Goal: Check status: Check status

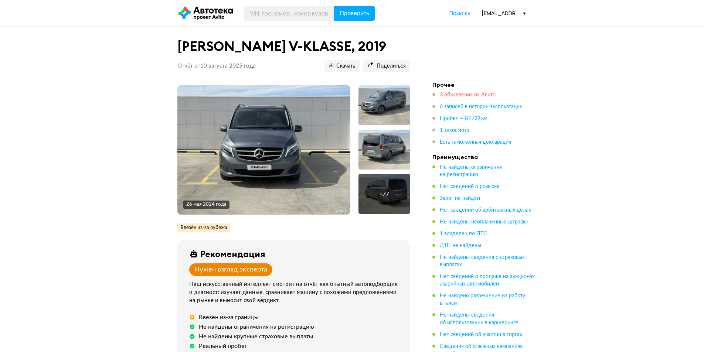
click at [476, 94] on span "3 объявления на Авито" at bounding box center [468, 94] width 56 height 5
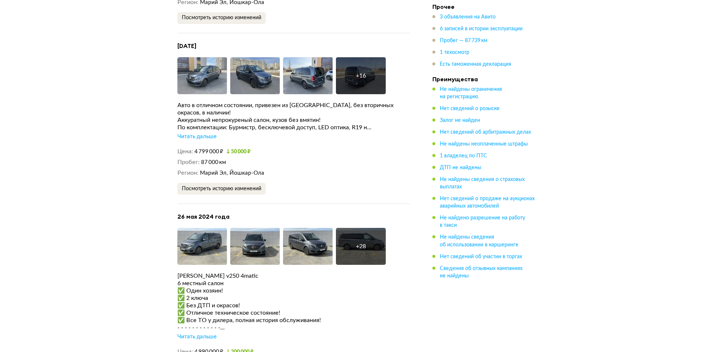
scroll to position [1505, 0]
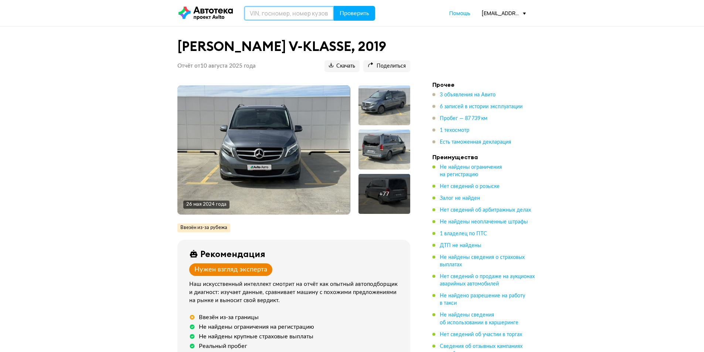
drag, startPoint x: 270, startPoint y: 18, endPoint x: 274, endPoint y: 17, distance: 4.3
click at [270, 18] on input "text" at bounding box center [289, 13] width 90 height 15
paste input "[US_VEHICLE_IDENTIFICATION_NUMBER]"
type input "[US_VEHICLE_IDENTIFICATION_NUMBER]"
click at [357, 16] on span "Проверить" at bounding box center [355, 13] width 30 height 6
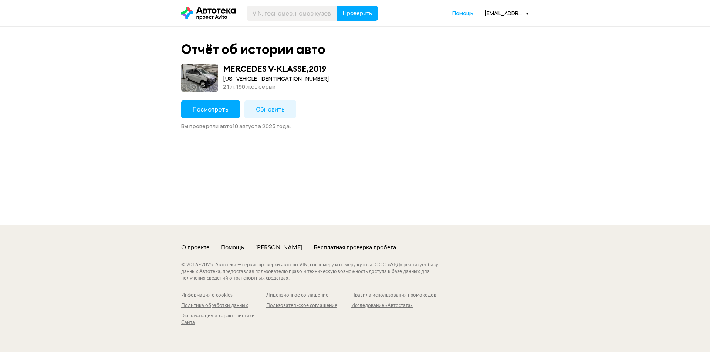
click at [272, 111] on span "Обновить" at bounding box center [270, 109] width 29 height 8
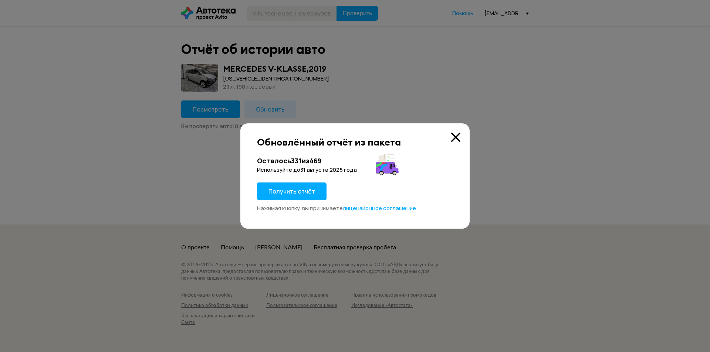
click at [293, 194] on span "Получить отчёт" at bounding box center [291, 191] width 47 height 8
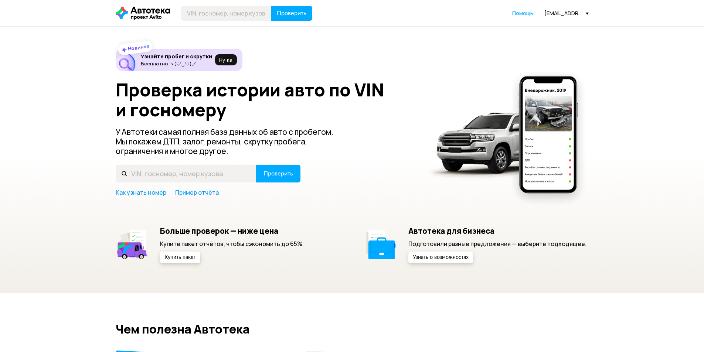
click at [555, 11] on div "[EMAIL_ADDRESS][DOMAIN_NAME]" at bounding box center [566, 13] width 44 height 7
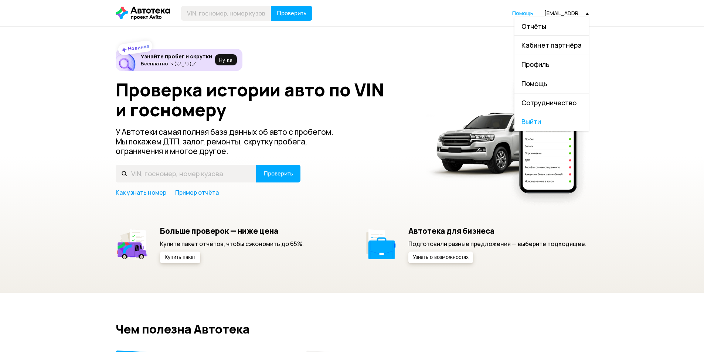
click at [549, 26] on link "Отчёты" at bounding box center [551, 26] width 74 height 19
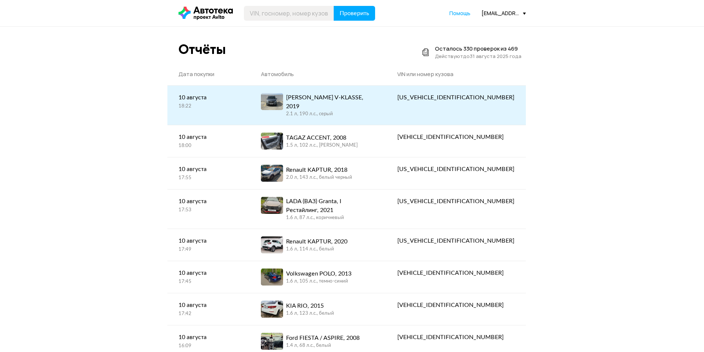
click at [357, 110] on div "[PERSON_NAME] V-KLASSE, 2019 2.1 л, 190 л.c., серый" at bounding box center [330, 105] width 89 height 24
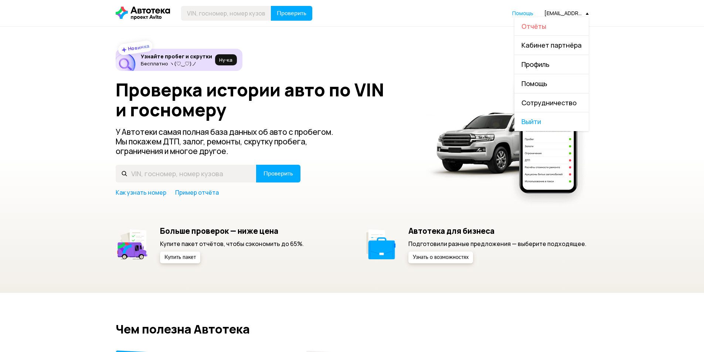
click at [546, 23] on span "Отчёты" at bounding box center [533, 26] width 25 height 9
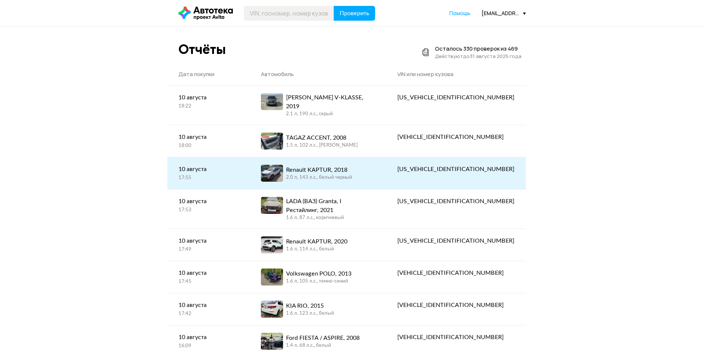
click at [330, 174] on div "2.0 л, 143 л.c., белый черный" at bounding box center [319, 177] width 66 height 7
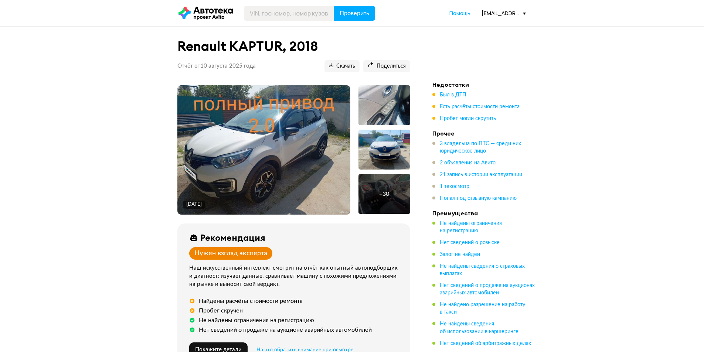
click at [505, 11] on div "[EMAIL_ADDRESS][DOMAIN_NAME]" at bounding box center [504, 13] width 44 height 7
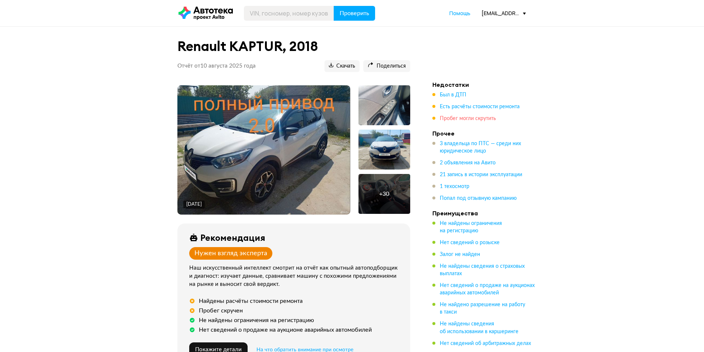
click at [466, 118] on span "Пробег могли скрутить" at bounding box center [468, 118] width 56 height 5
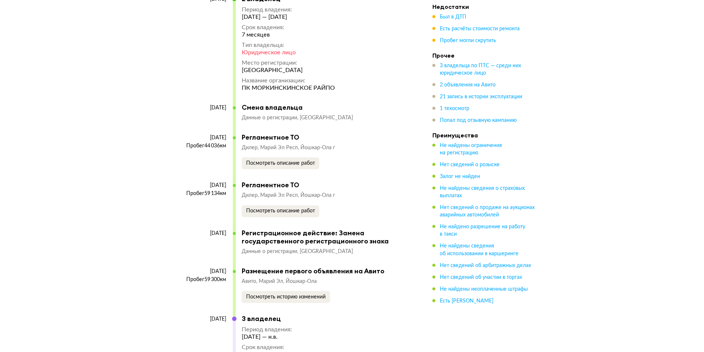
scroll to position [3221, 0]
